Goal: Task Accomplishment & Management: Manage account settings

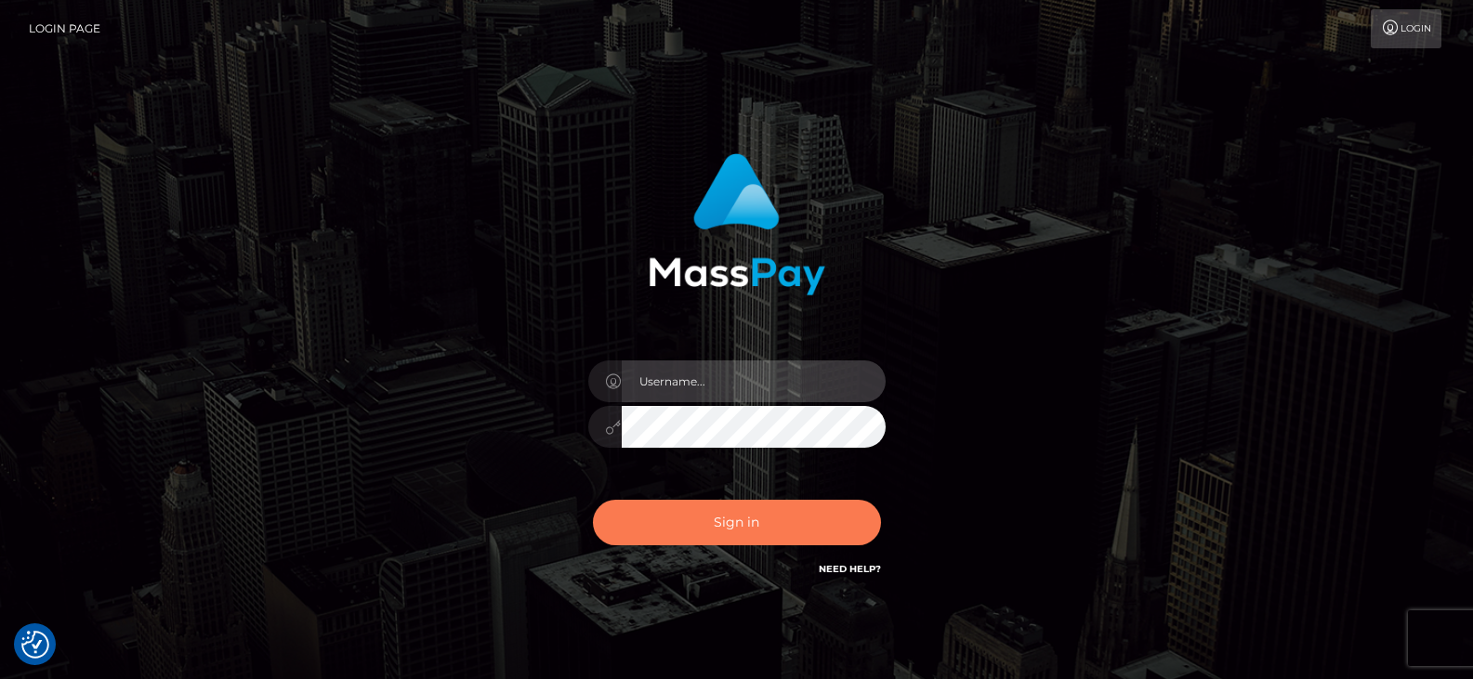
type input "[PERSON_NAME].great"
click at [727, 508] on button "Sign in" at bounding box center [737, 523] width 288 height 46
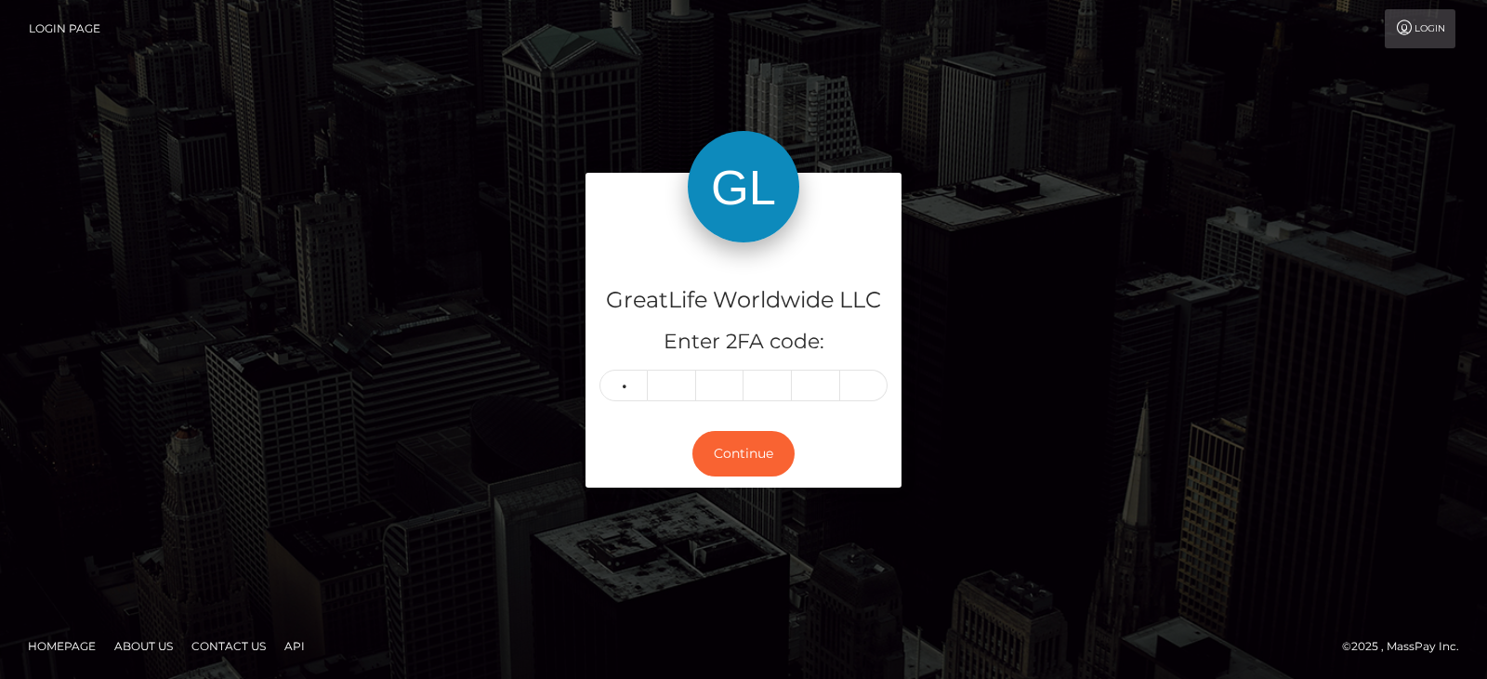
type input "3"
type input "9"
type input "2"
type input "9"
type input "1"
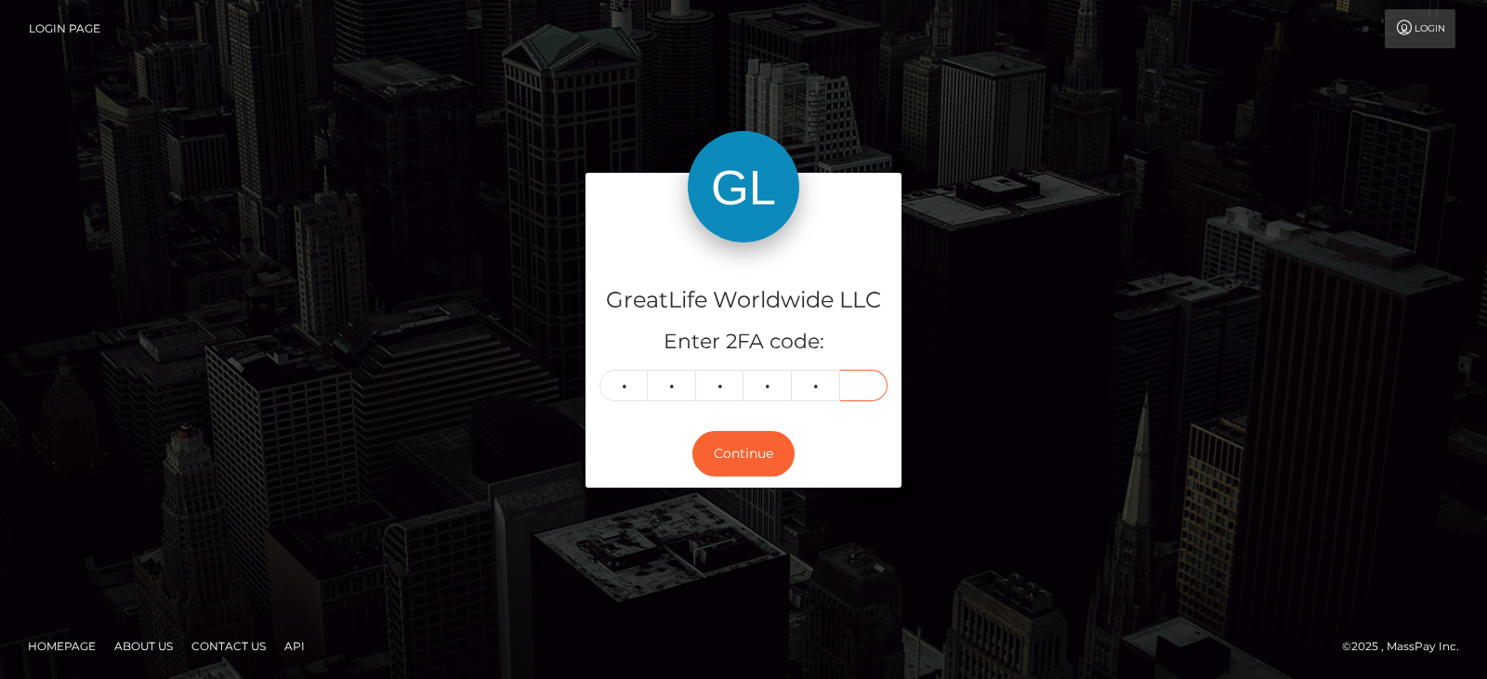
type input "7"
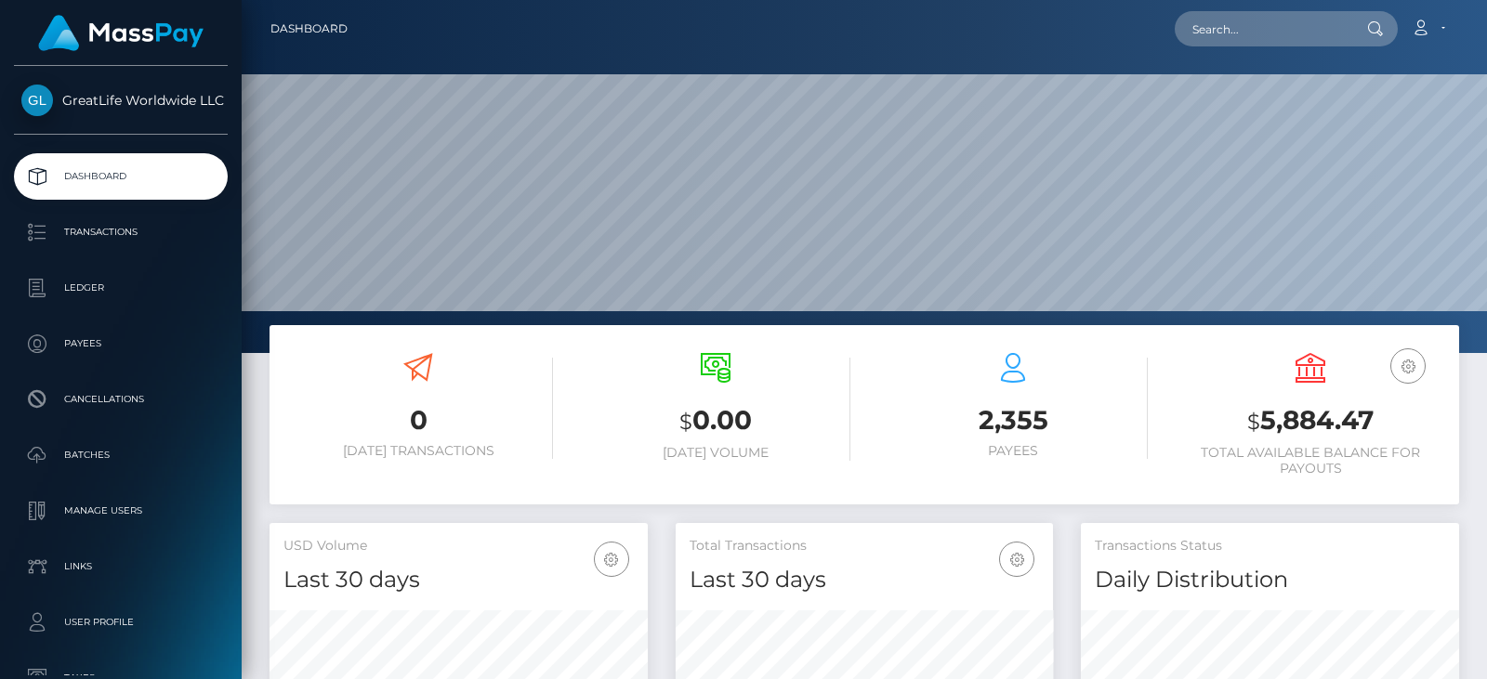
scroll to position [330, 377]
click at [1442, 26] on link "Account" at bounding box center [1428, 28] width 55 height 39
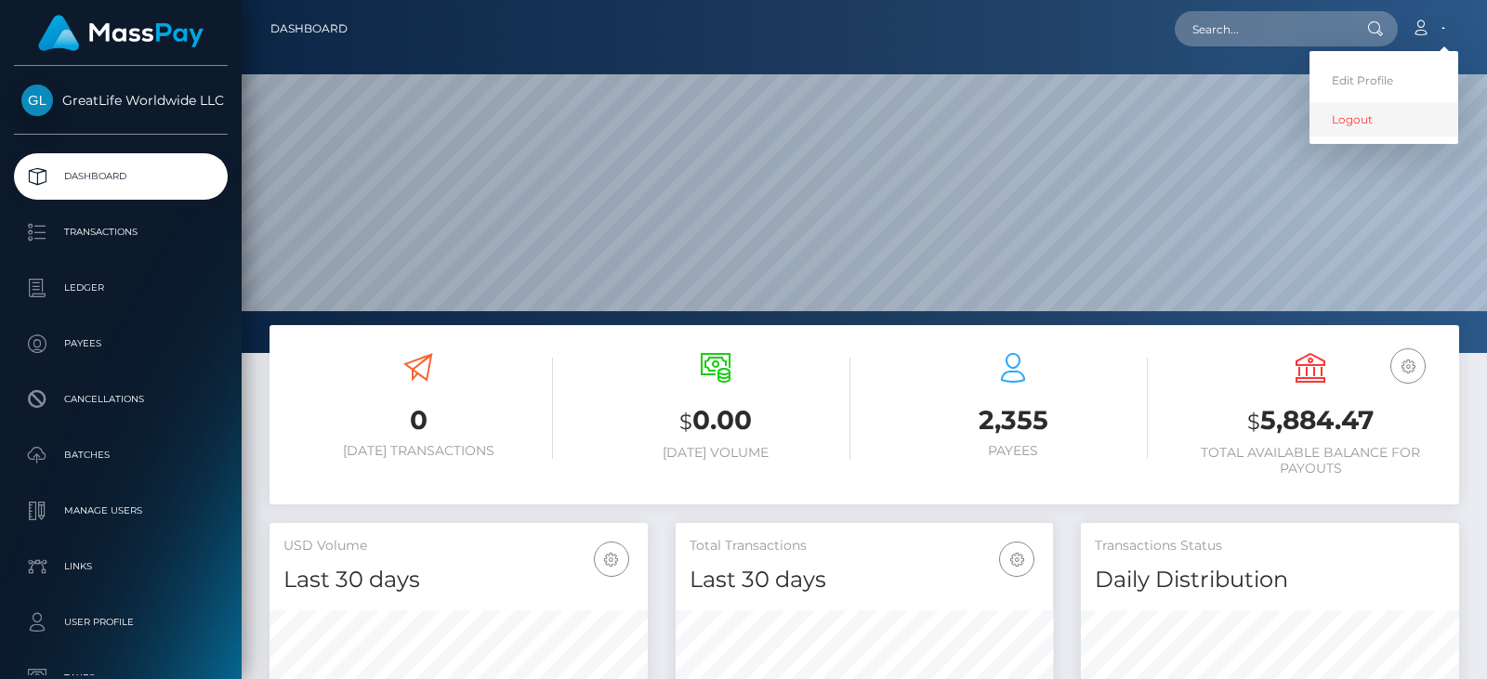
click at [1351, 121] on link "Logout" at bounding box center [1384, 119] width 149 height 34
